Goal: Task Accomplishment & Management: Manage account settings

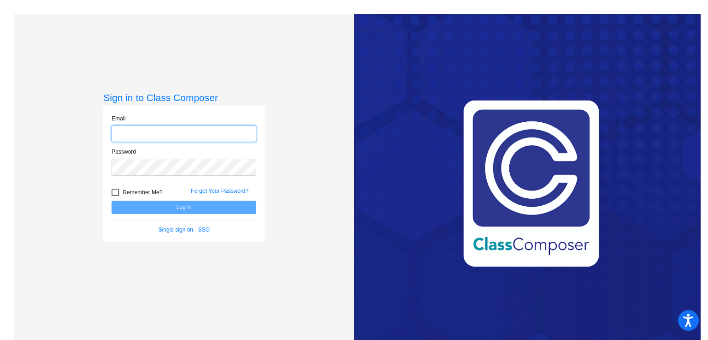
type input "[PERSON_NAME][EMAIL_ADDRESS][PERSON_NAME][DOMAIN_NAME]"
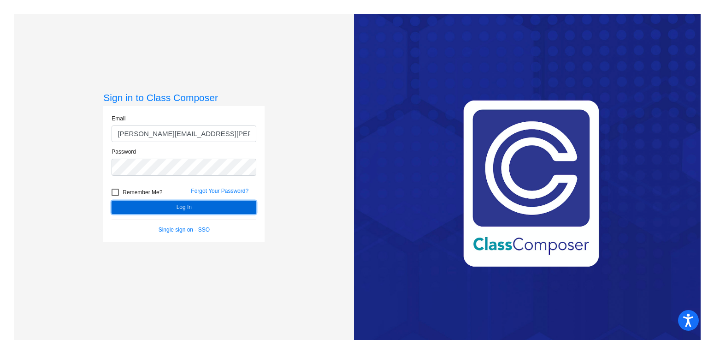
click at [182, 208] on button "Log In" at bounding box center [184, 206] width 145 height 13
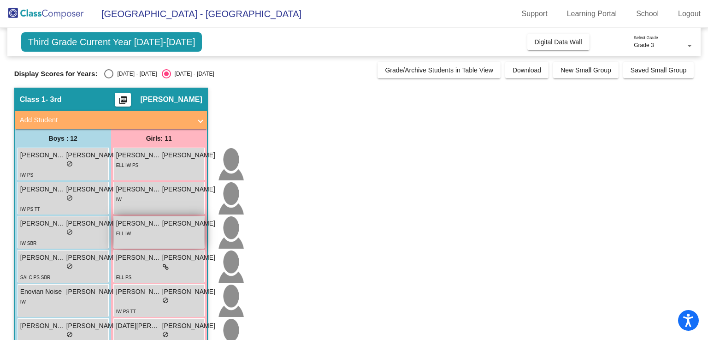
click at [134, 231] on div "ELL IW" at bounding box center [165, 233] width 99 height 10
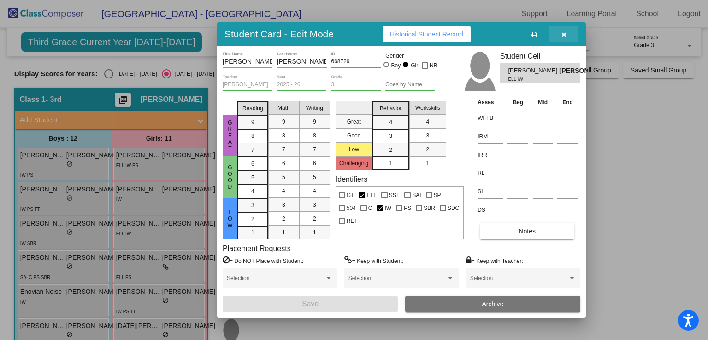
click at [562, 39] on button "button" at bounding box center [563, 34] width 29 height 17
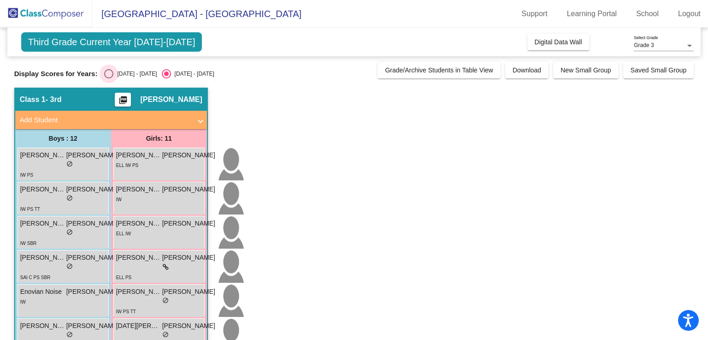
click at [122, 76] on div "[DATE] - [DATE]" at bounding box center [134, 74] width 43 height 8
click at [109, 78] on input "[DATE] - [DATE]" at bounding box center [108, 78] width 0 height 0
radio input "true"
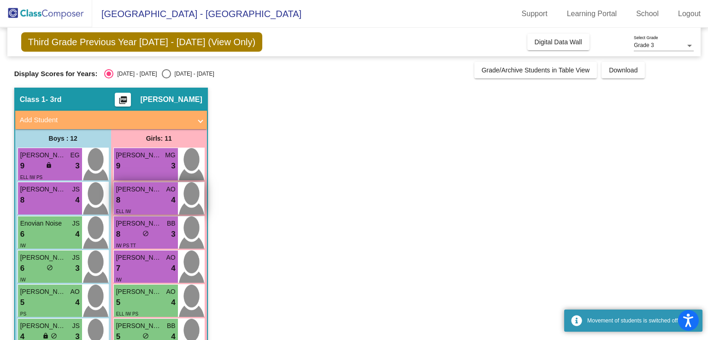
click at [131, 199] on div "8 lock do_not_disturb_alt 4" at bounding box center [145, 200] width 59 height 12
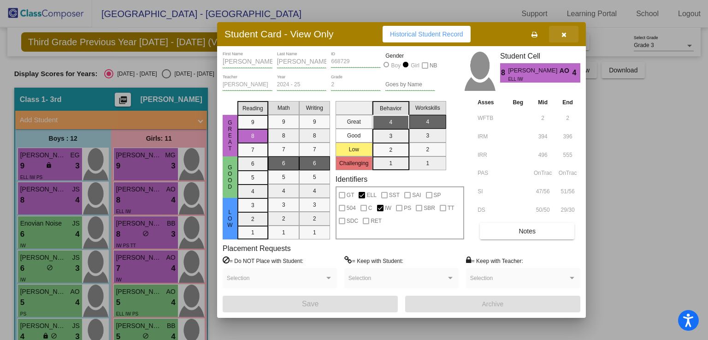
click at [564, 33] on icon "button" at bounding box center [563, 34] width 5 height 6
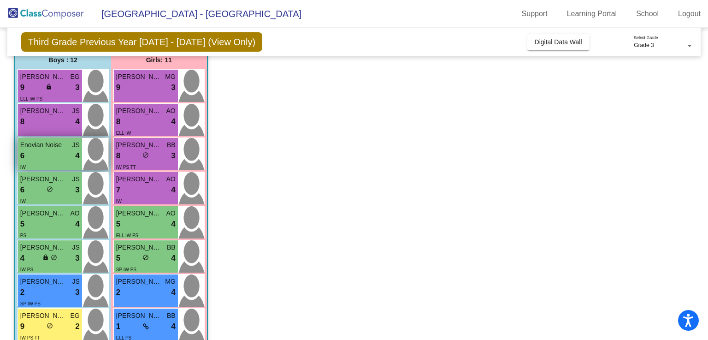
scroll to position [104, 0]
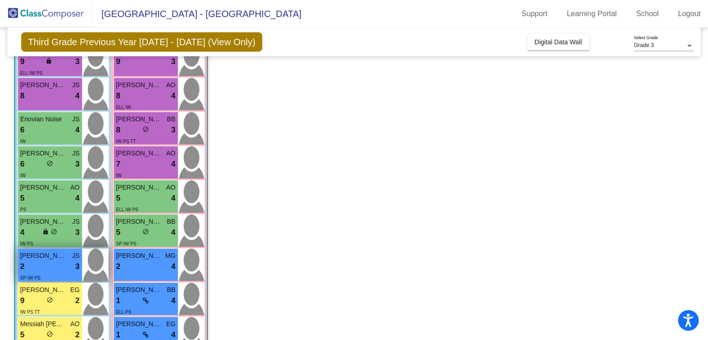
click at [46, 271] on div "2 lock do_not_disturb_alt 3" at bounding box center [49, 266] width 59 height 12
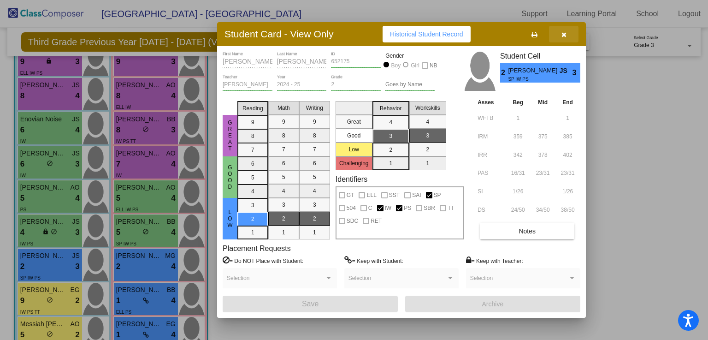
click at [564, 35] on icon "button" at bounding box center [563, 34] width 5 height 6
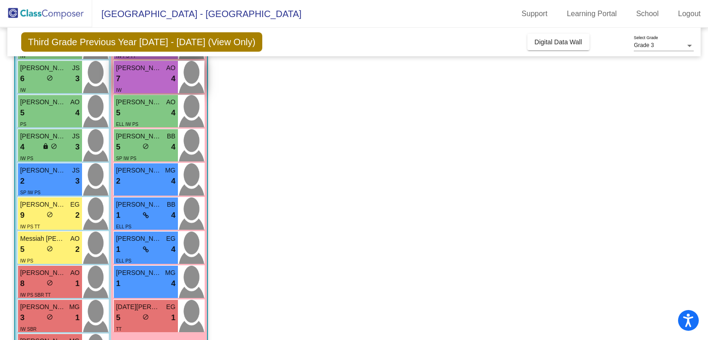
scroll to position [226, 0]
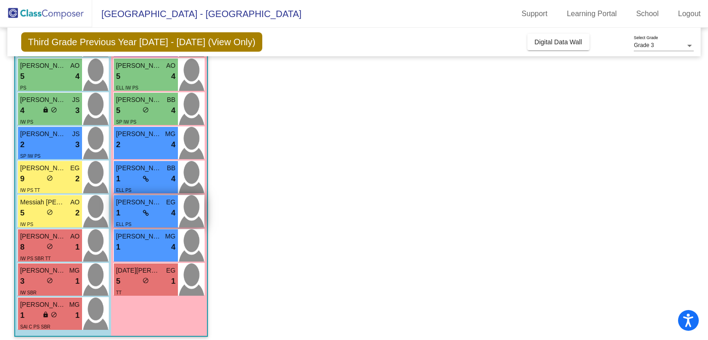
click at [152, 212] on div "1 lock do_not_disturb_alt 4" at bounding box center [145, 213] width 59 height 12
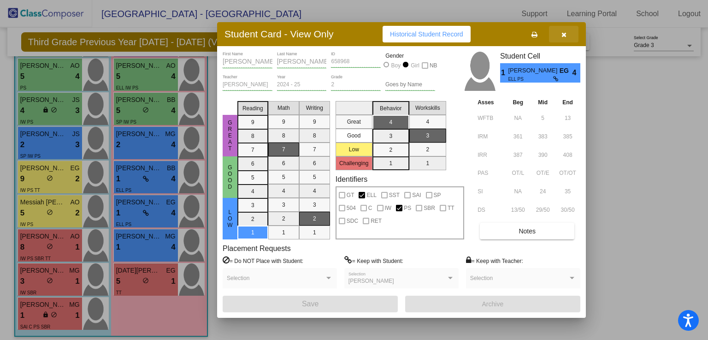
click at [564, 35] on icon "button" at bounding box center [563, 34] width 5 height 6
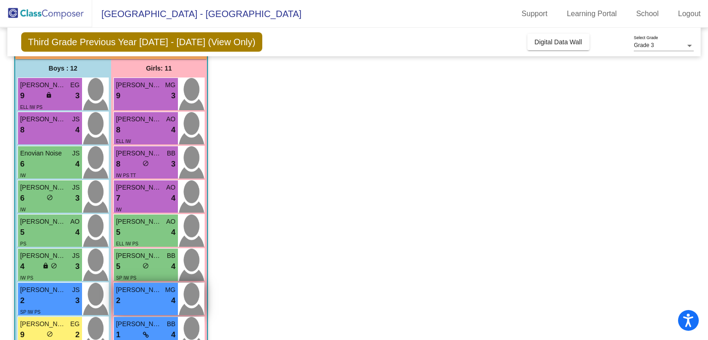
scroll to position [69, 0]
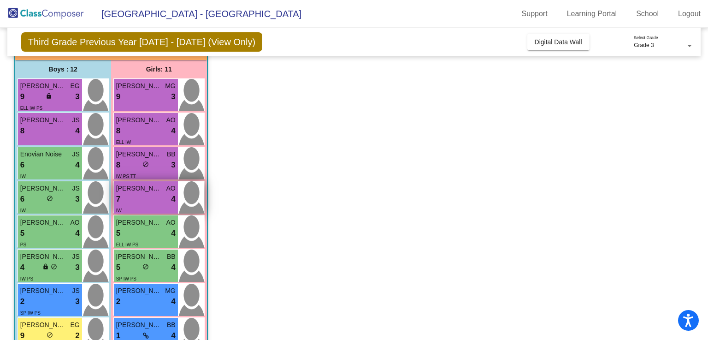
click at [147, 194] on div "7 lock do_not_disturb_alt 4" at bounding box center [145, 199] width 59 height 12
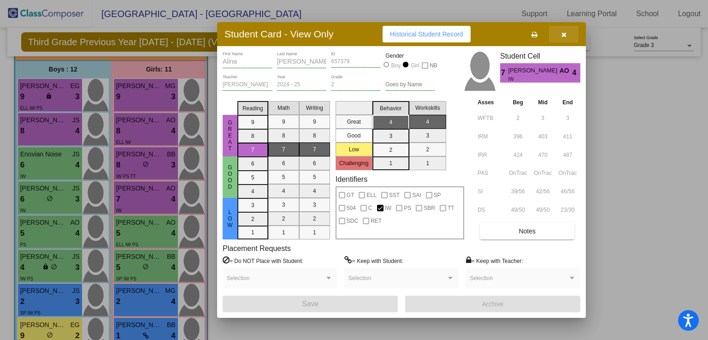
click at [564, 36] on icon "button" at bounding box center [563, 34] width 5 height 6
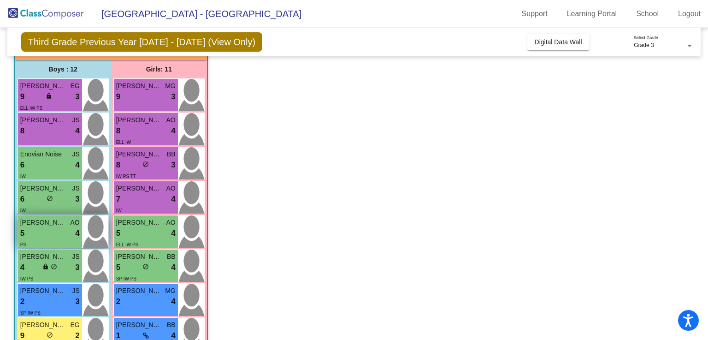
click at [44, 234] on div "5 lock do_not_disturb_alt 4" at bounding box center [49, 233] width 59 height 12
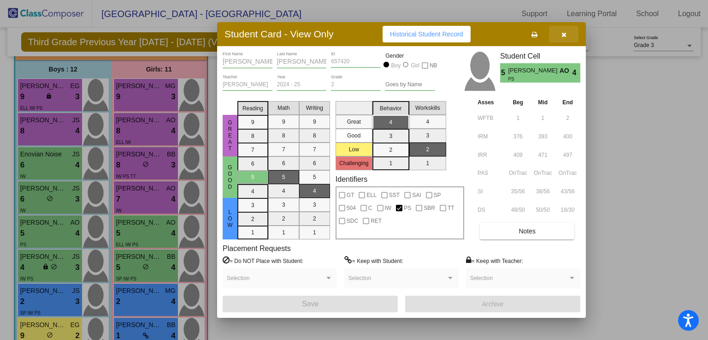
click at [570, 32] on button "button" at bounding box center [563, 34] width 29 height 17
